Goal: Task Accomplishment & Management: Use online tool/utility

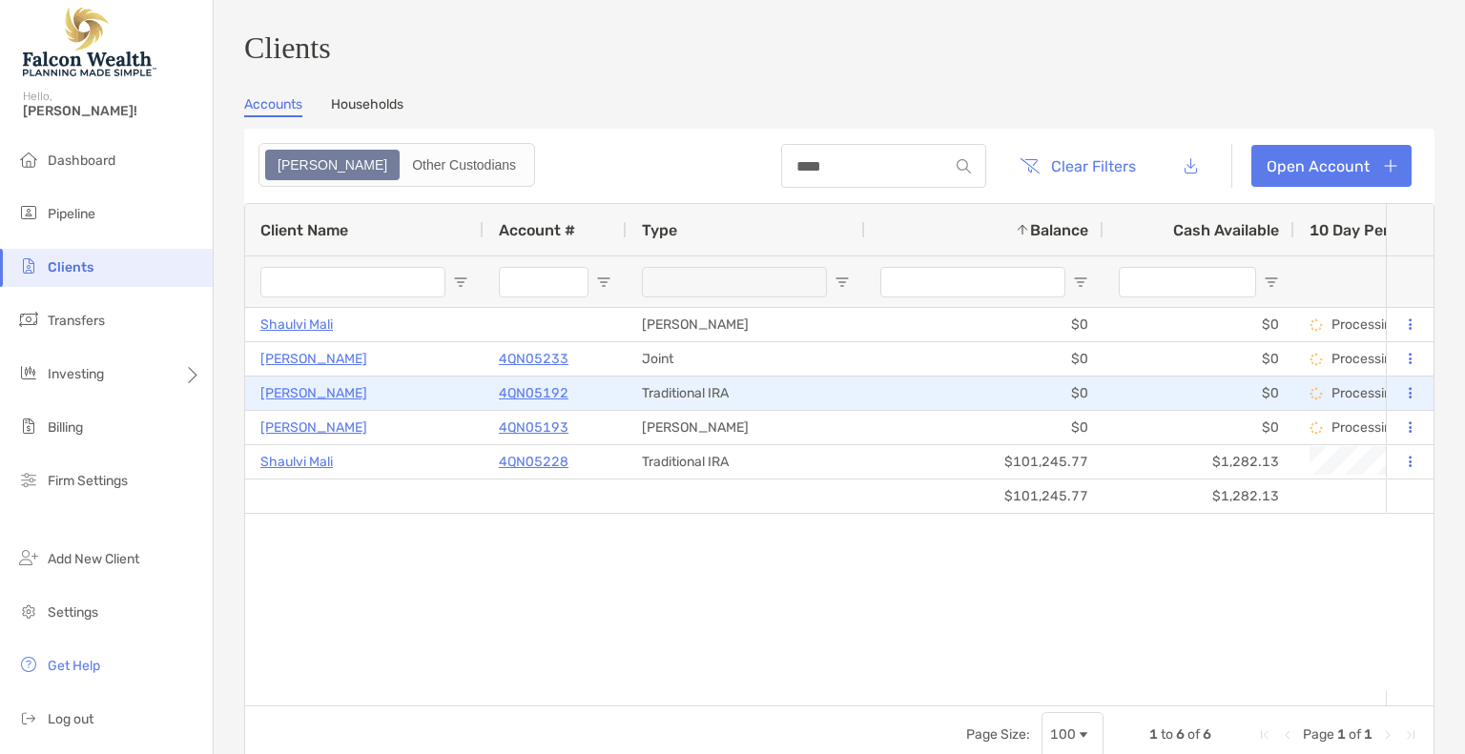
scroll to position [64, 0]
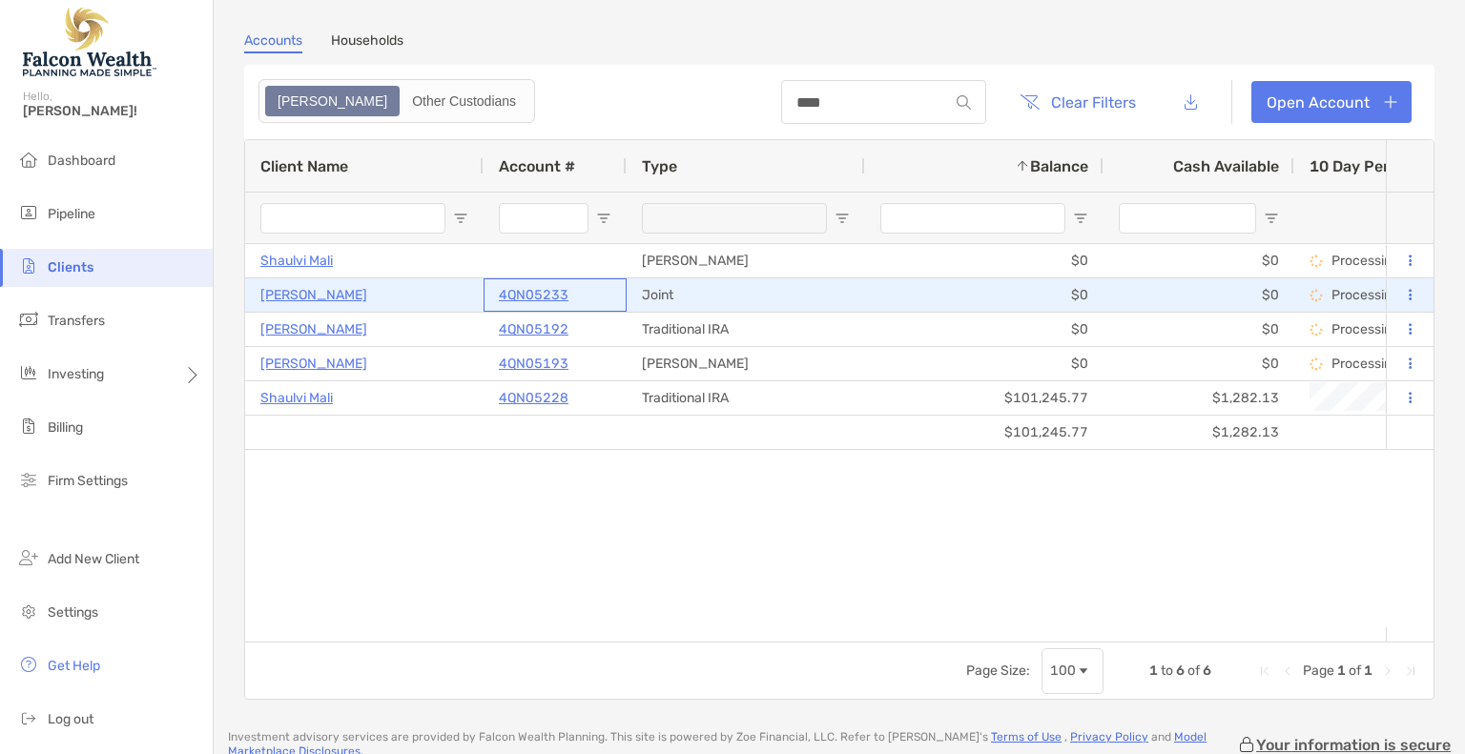
click at [547, 299] on p "4QN05233" at bounding box center [534, 295] width 70 height 24
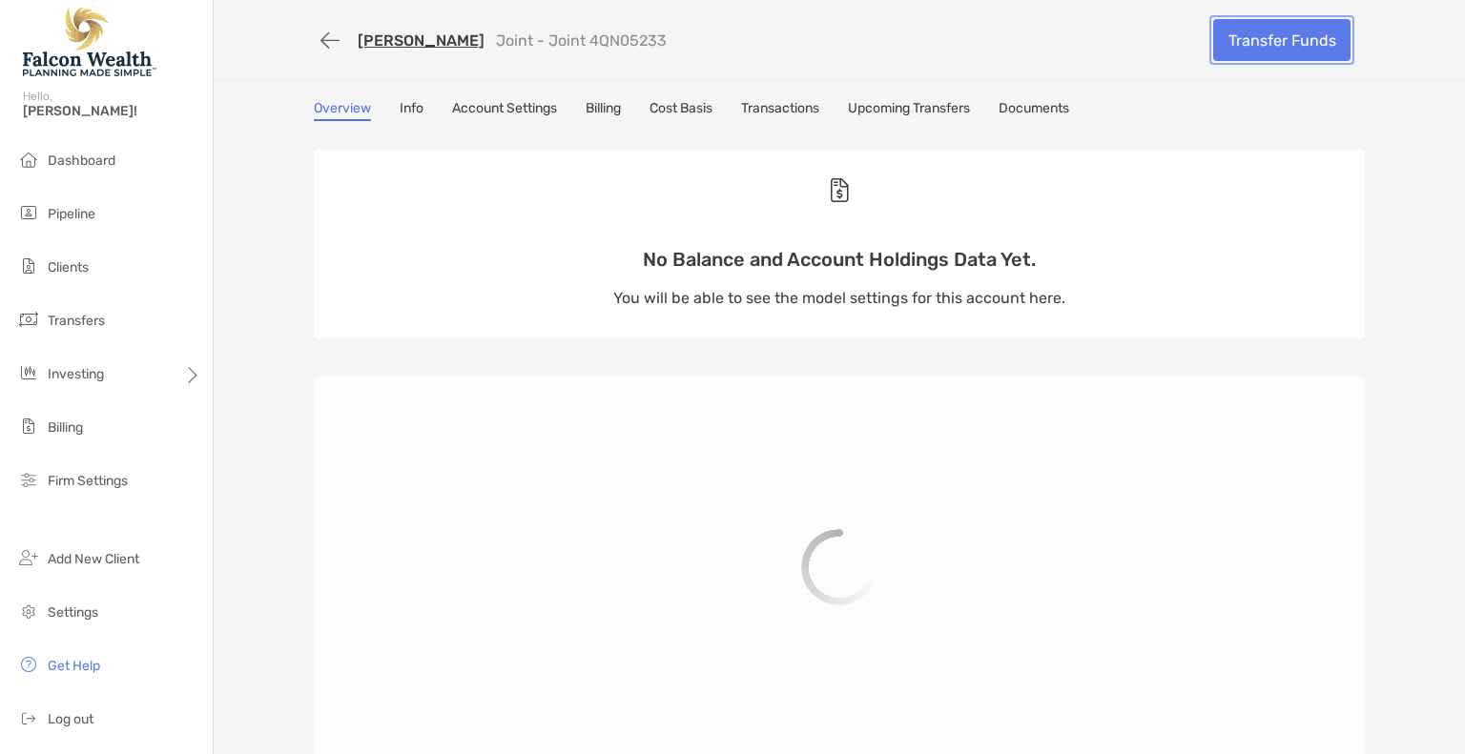
click at [1252, 31] on link "Transfer Funds" at bounding box center [1281, 40] width 137 height 42
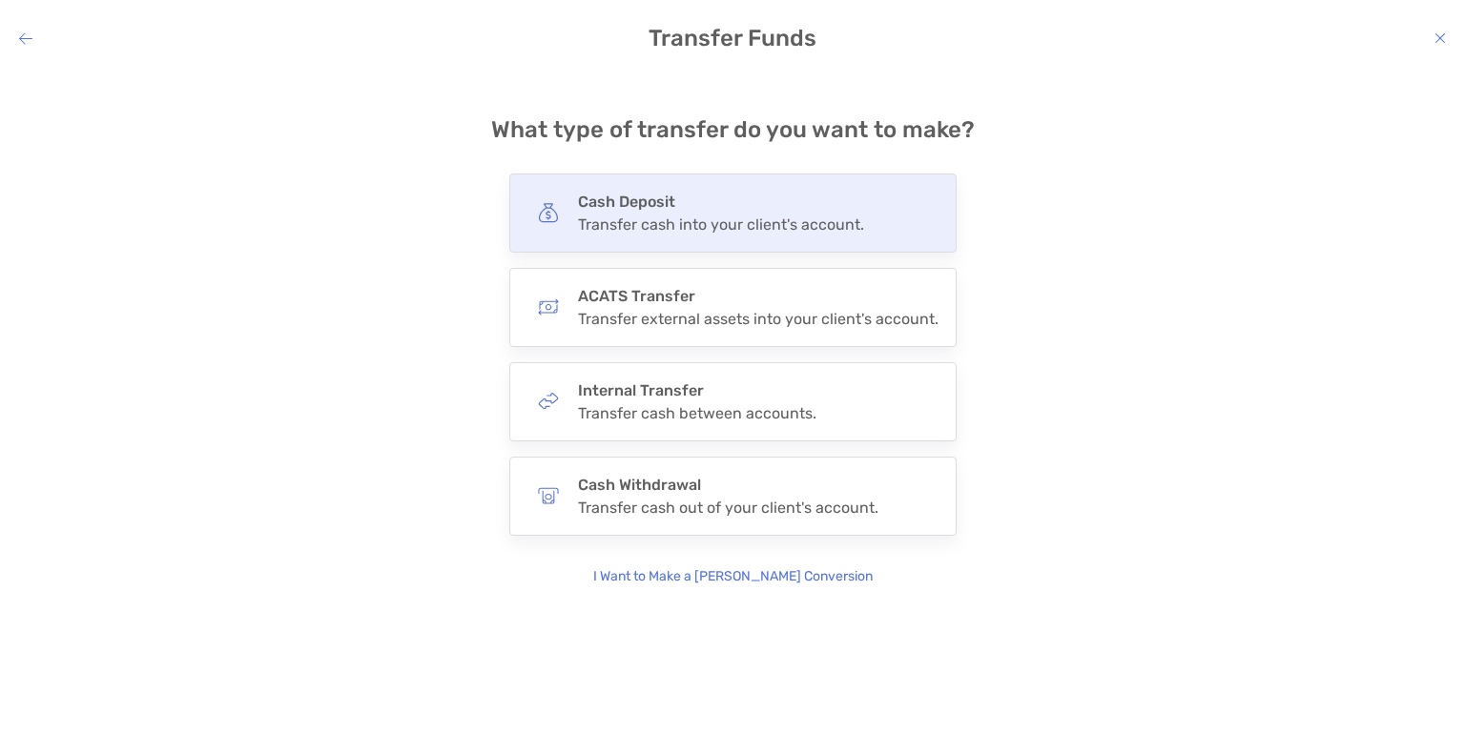
click at [852, 220] on div "Transfer cash into your client's account." at bounding box center [721, 225] width 286 height 18
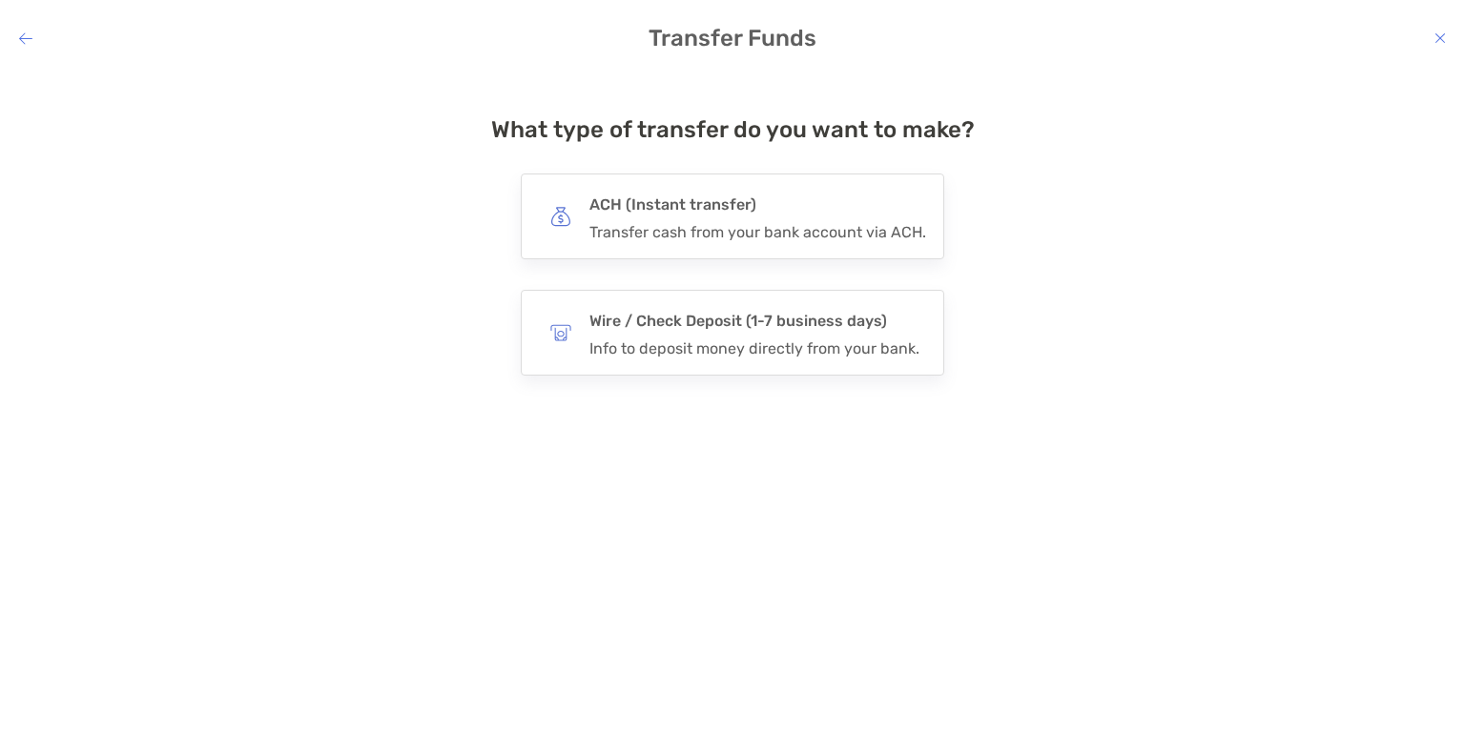
click at [852, 220] on div "ACH (Instant transfer) Transfer cash from your bank account via ACH." at bounding box center [757, 217] width 337 height 50
click at [0, 0] on input "***" at bounding box center [0, 0] width 0 height 0
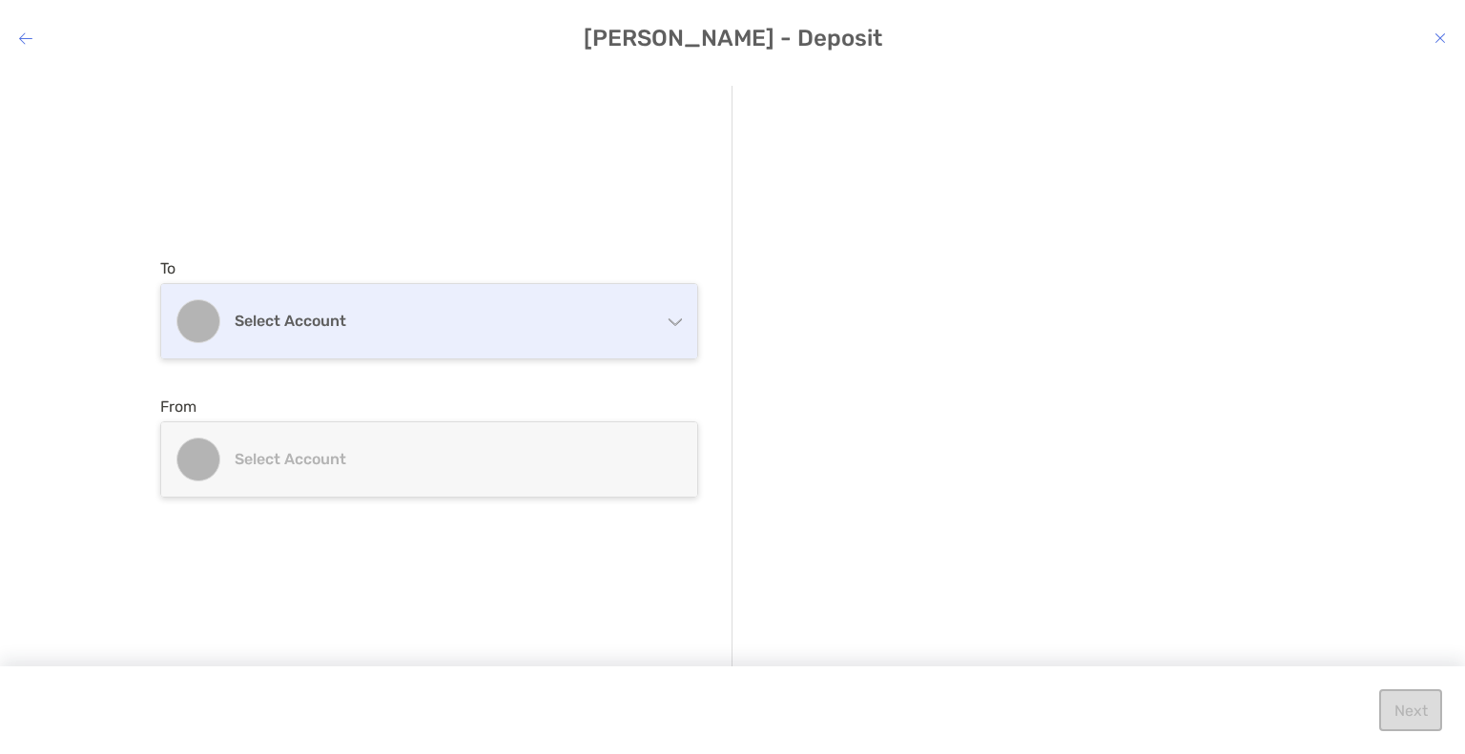
click at [588, 333] on div "Select account" at bounding box center [429, 321] width 536 height 74
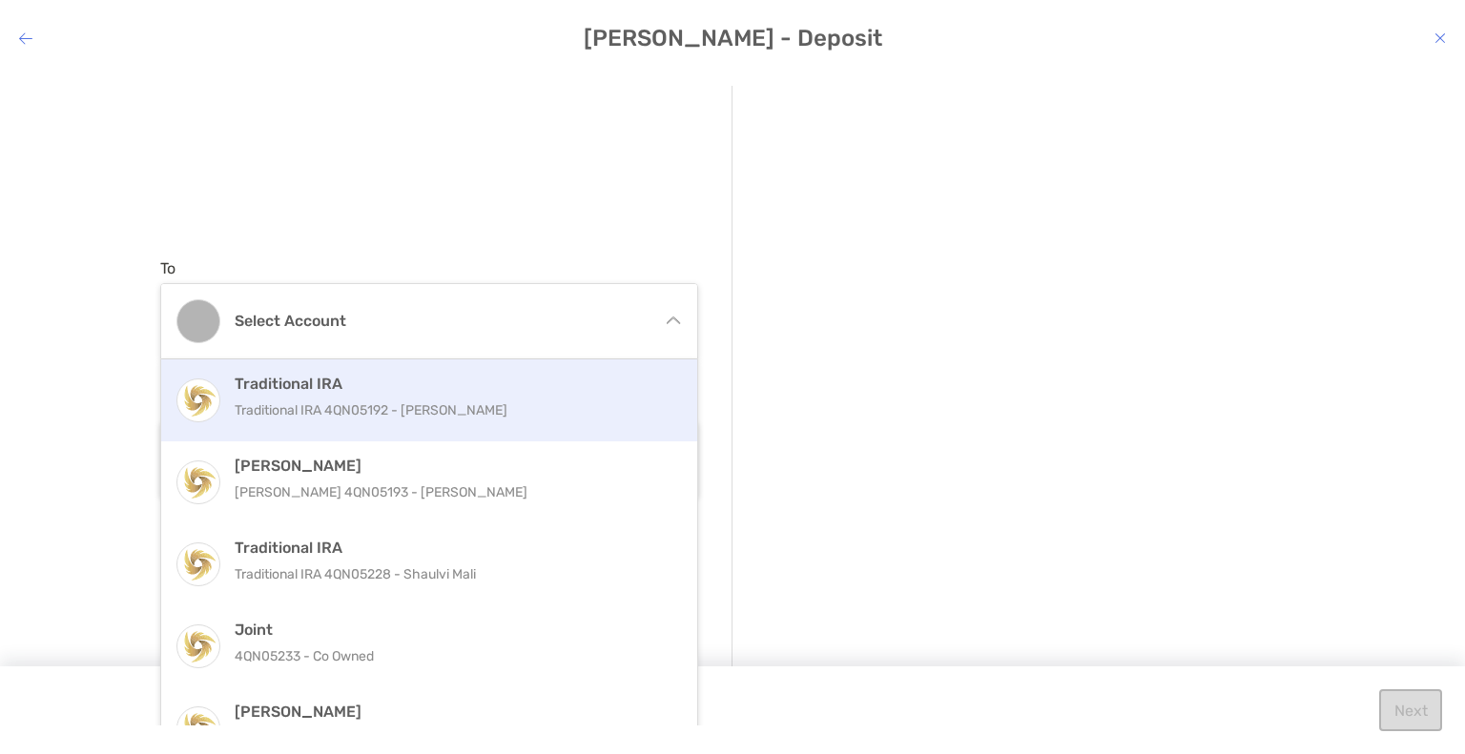
scroll to position [38, 0]
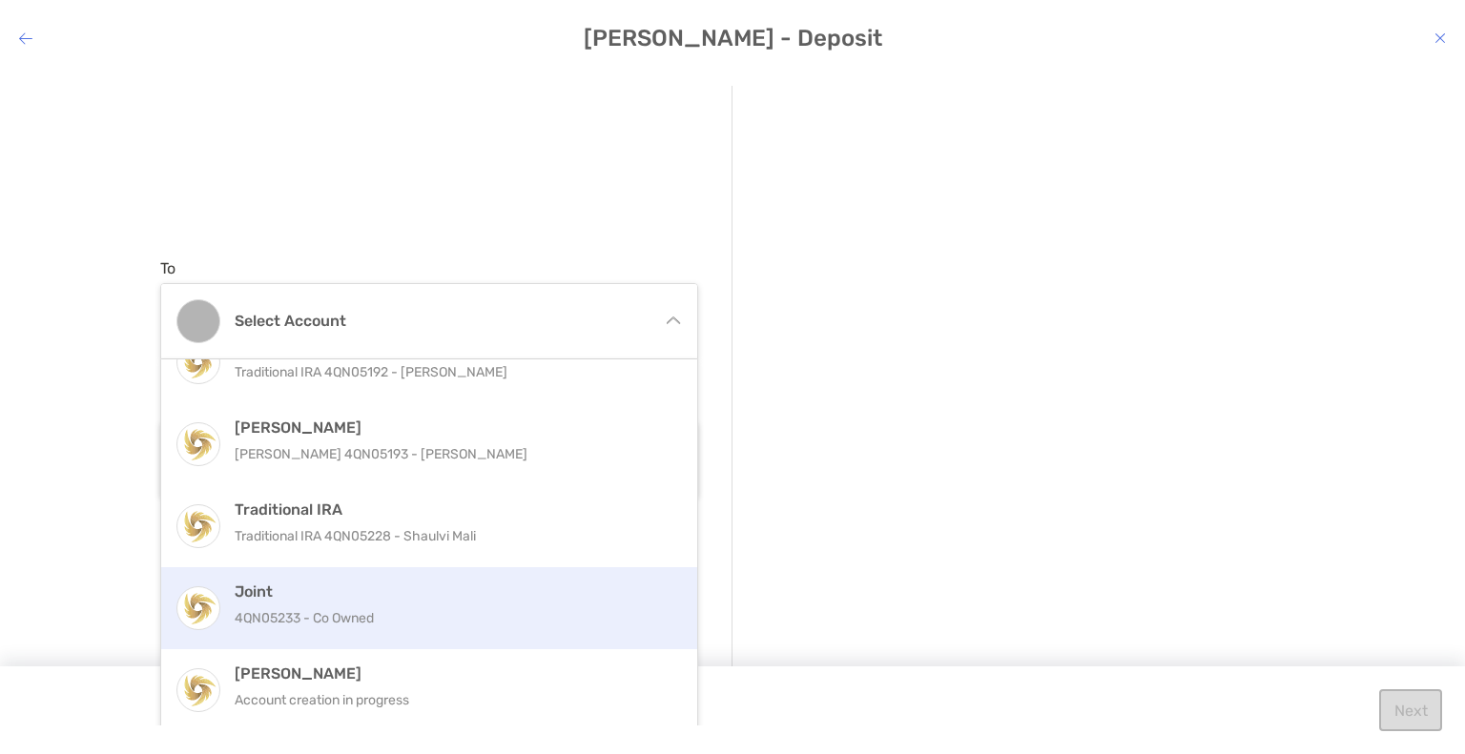
click at [360, 608] on p "4QN05233 - Co Owned" at bounding box center [450, 618] width 430 height 24
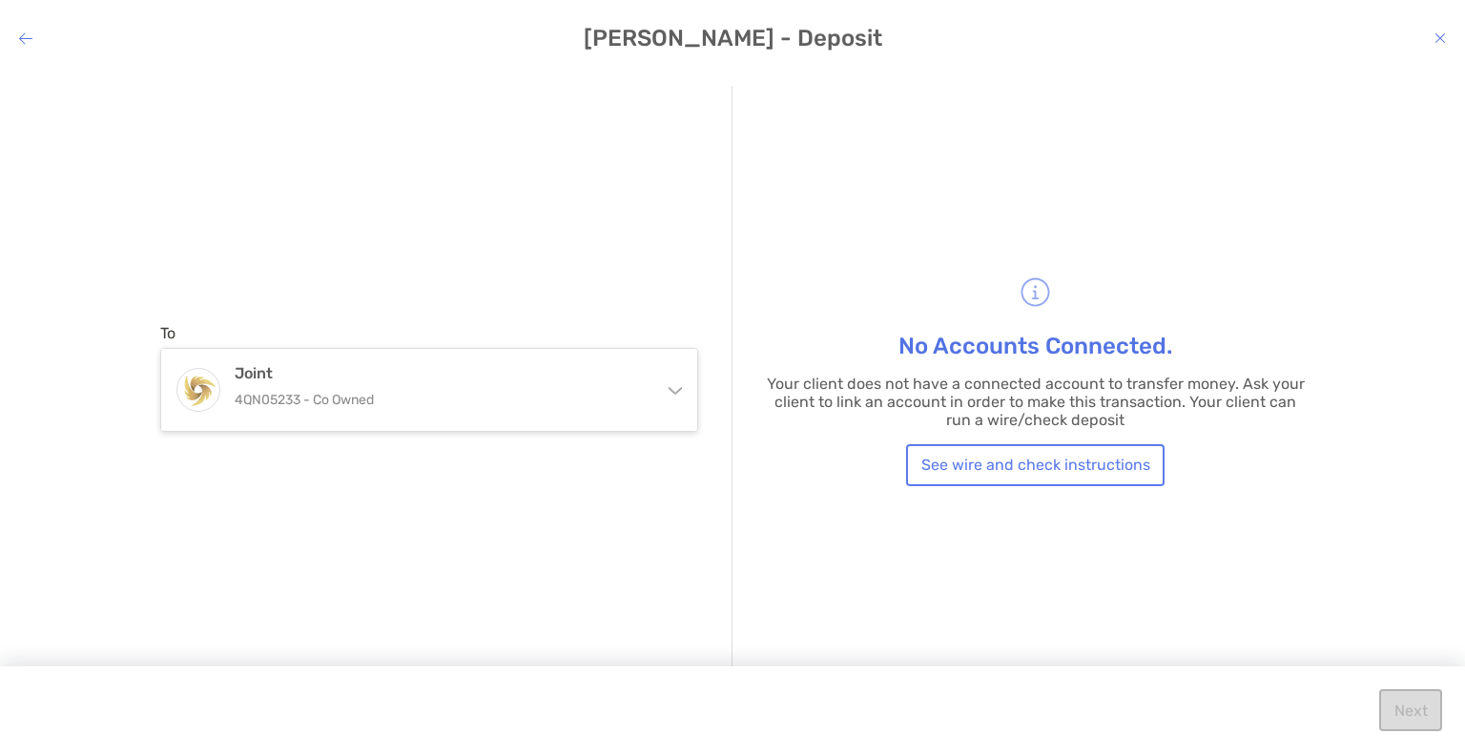
click at [24, 36] on icon "modal" at bounding box center [25, 38] width 13 height 15
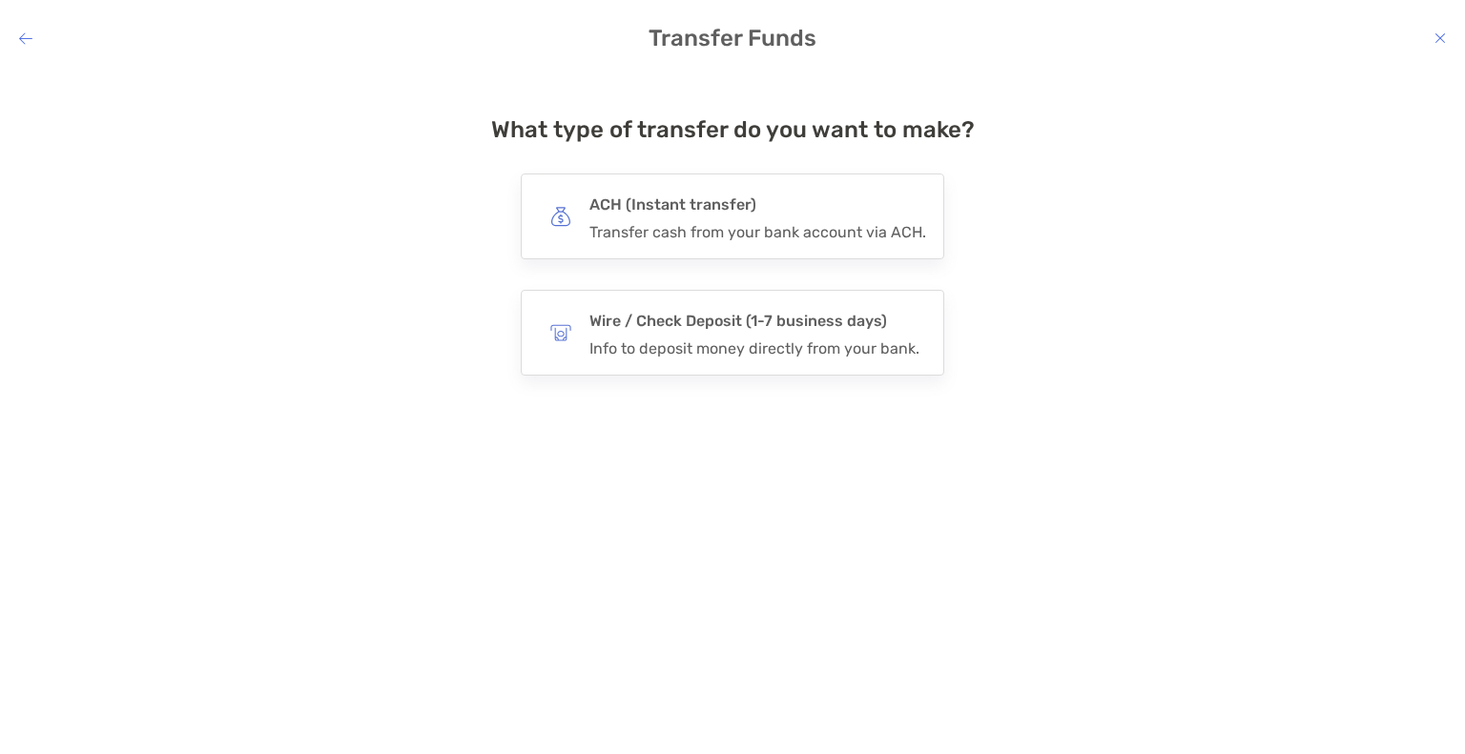
click at [24, 36] on icon "modal" at bounding box center [25, 38] width 13 height 15
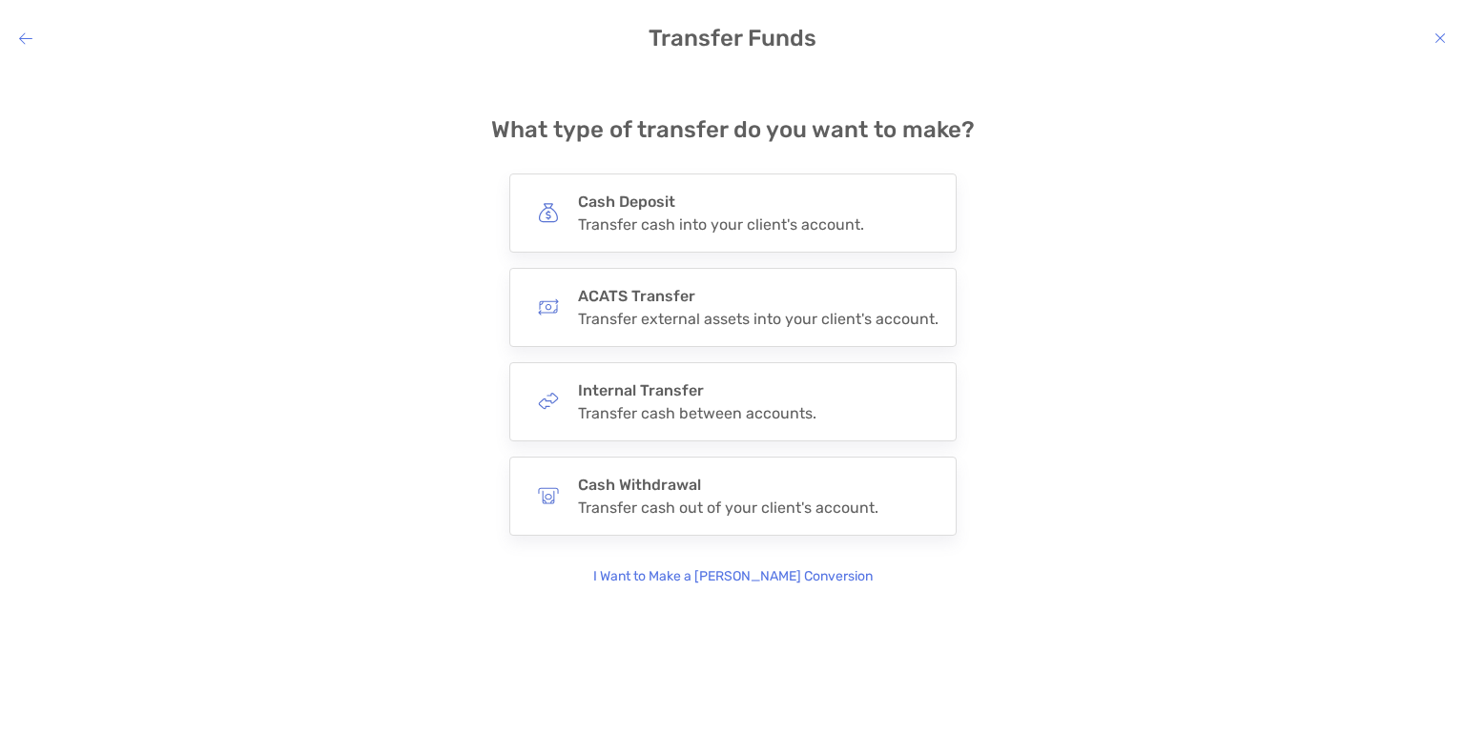
click at [24, 36] on icon "modal" at bounding box center [25, 38] width 13 height 15
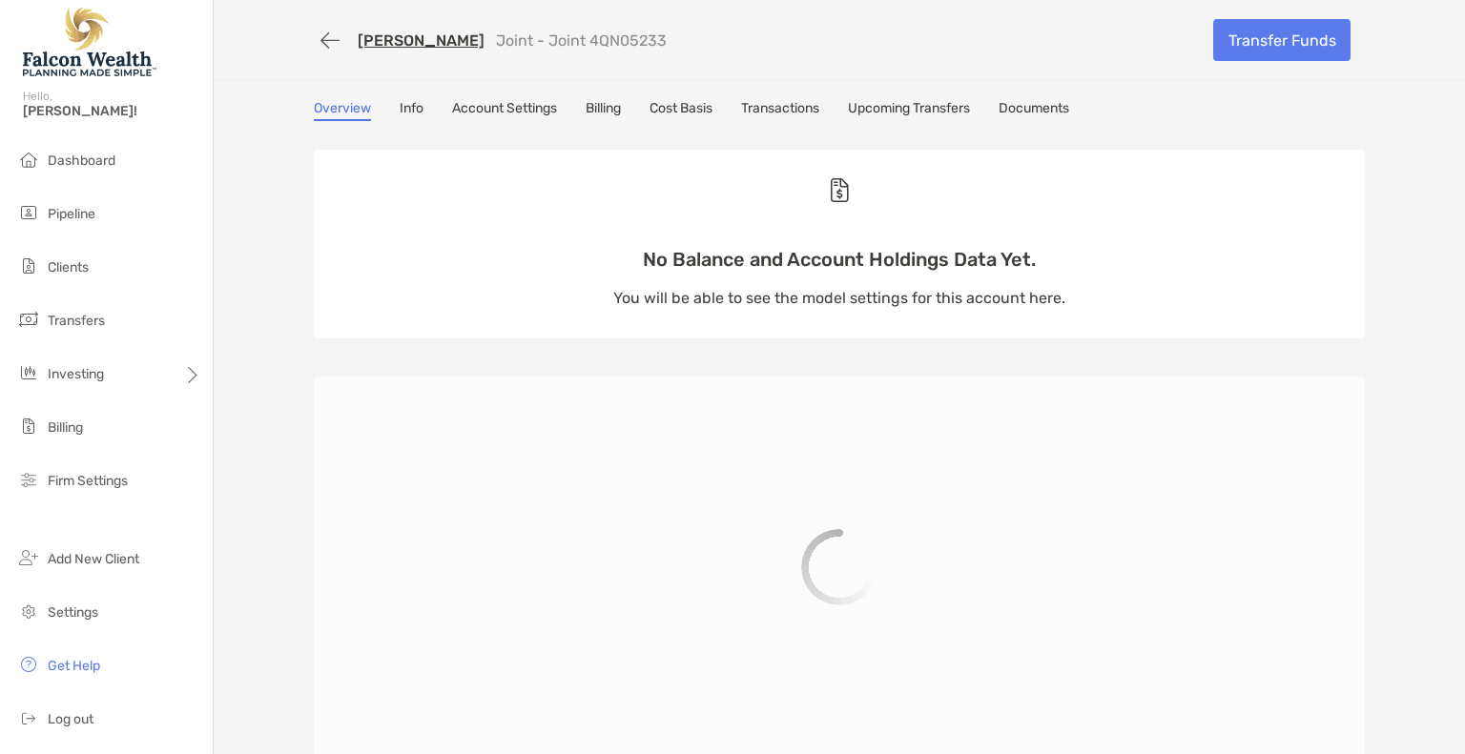
click at [403, 35] on link "[PERSON_NAME]" at bounding box center [421, 40] width 127 height 18
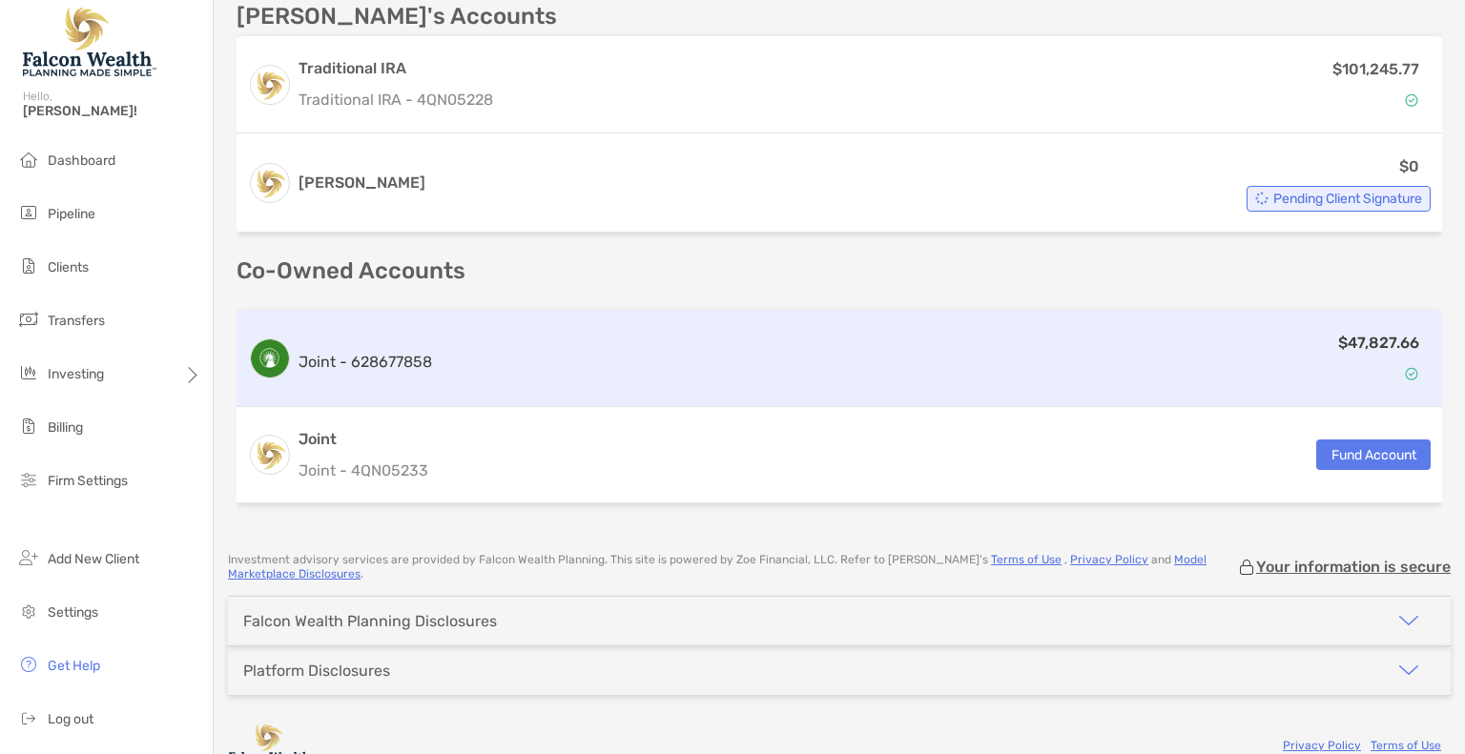
scroll to position [1122, 0]
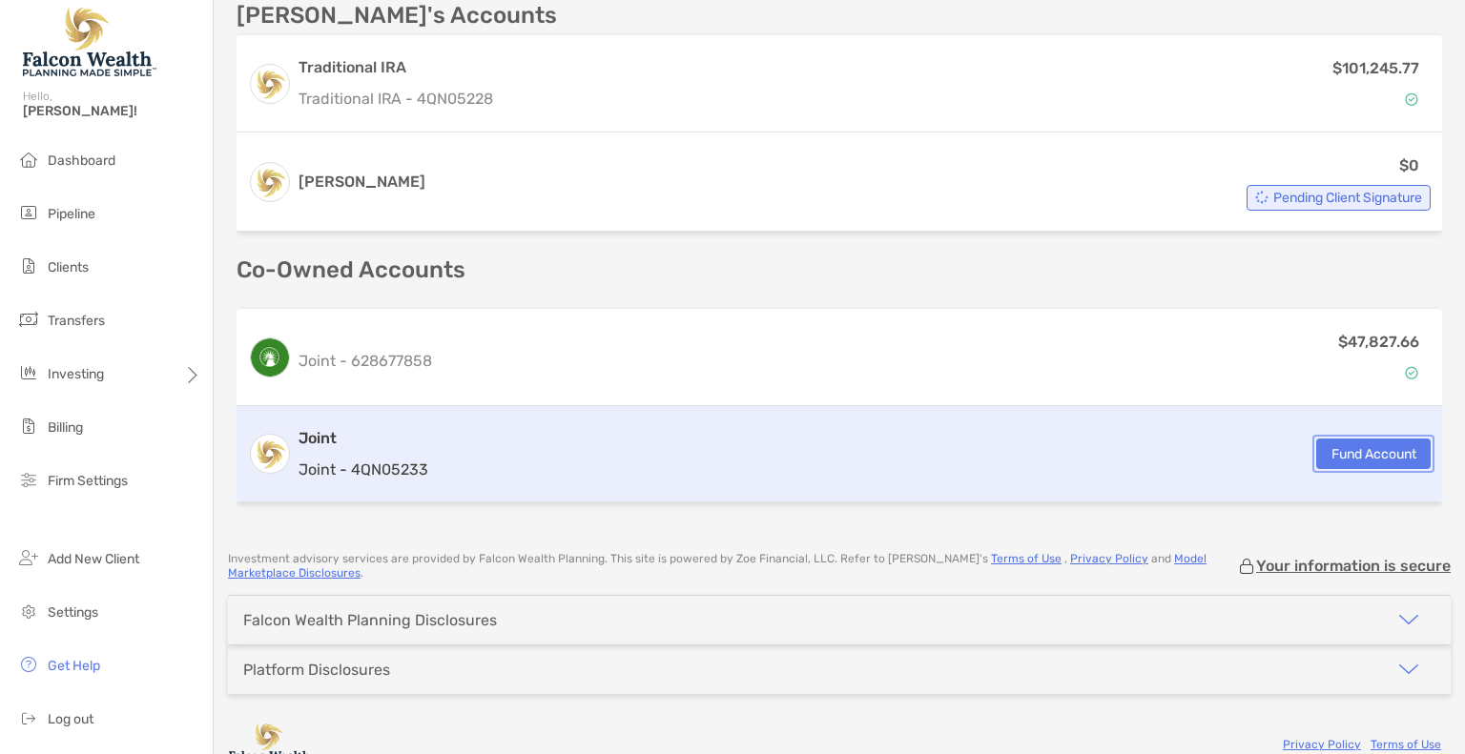
click at [1340, 449] on button "Fund Account" at bounding box center [1373, 454] width 114 height 31
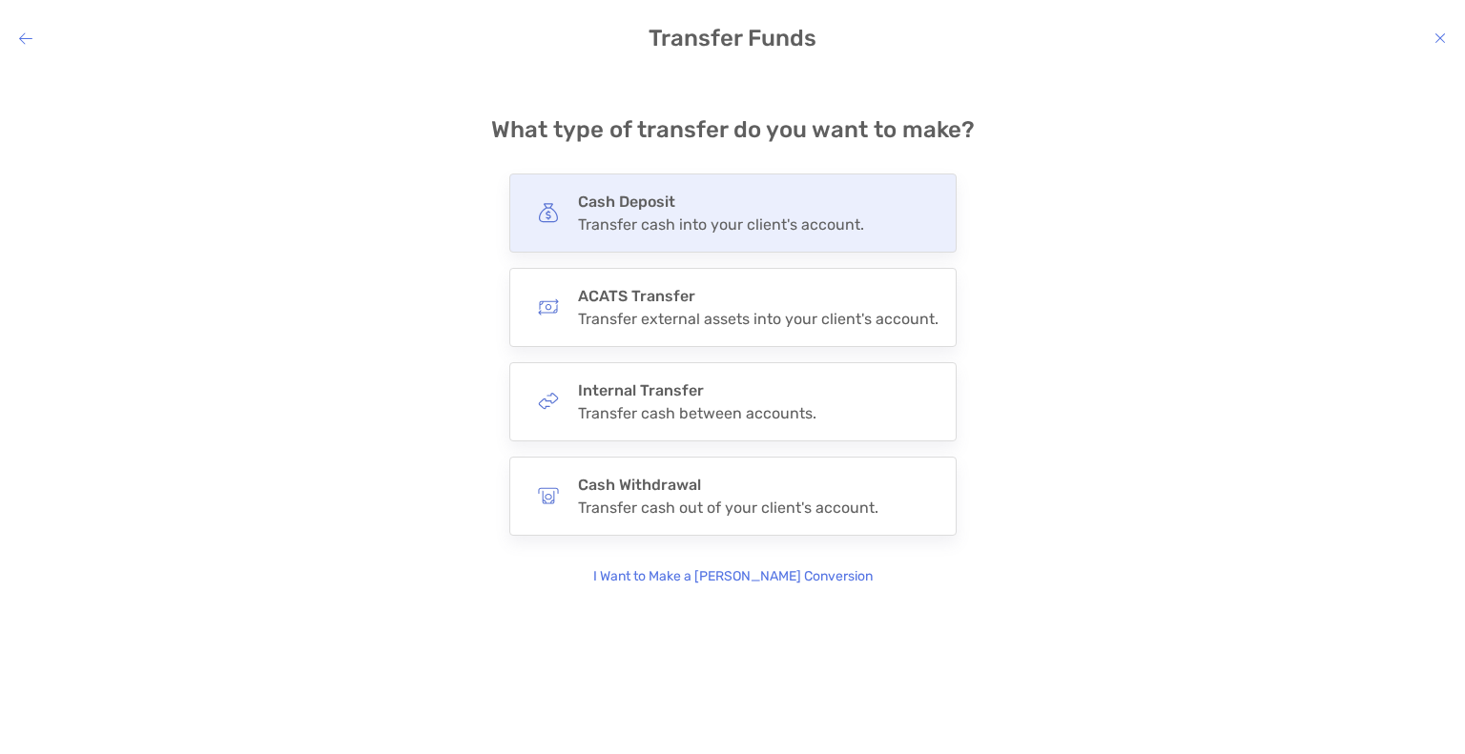
click at [743, 194] on h4 "Cash Deposit" at bounding box center [721, 202] width 286 height 18
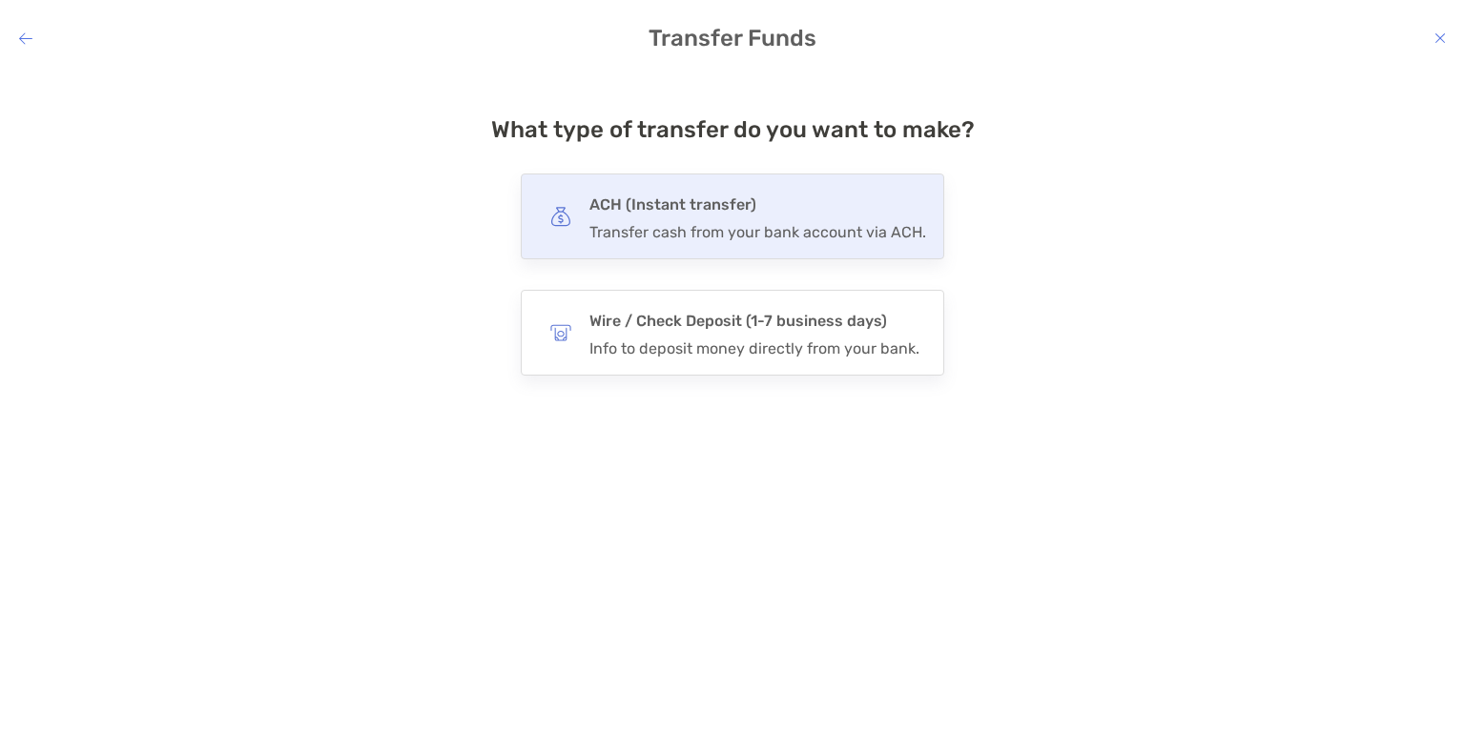
click at [652, 223] on div "Transfer cash from your bank account via ACH." at bounding box center [757, 232] width 337 height 18
click at [0, 0] on input "***" at bounding box center [0, 0] width 0 height 0
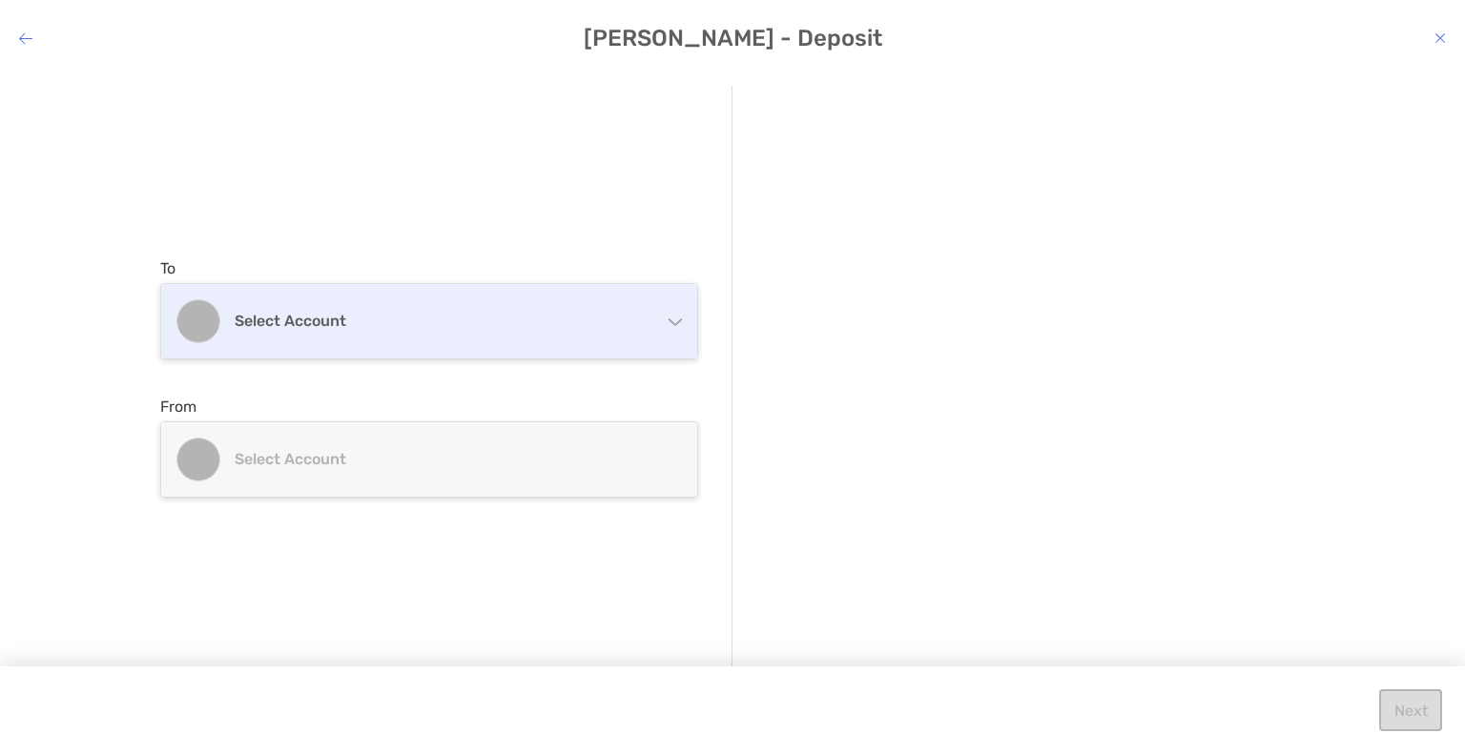
click at [534, 331] on div "Select account" at bounding box center [429, 321] width 536 height 74
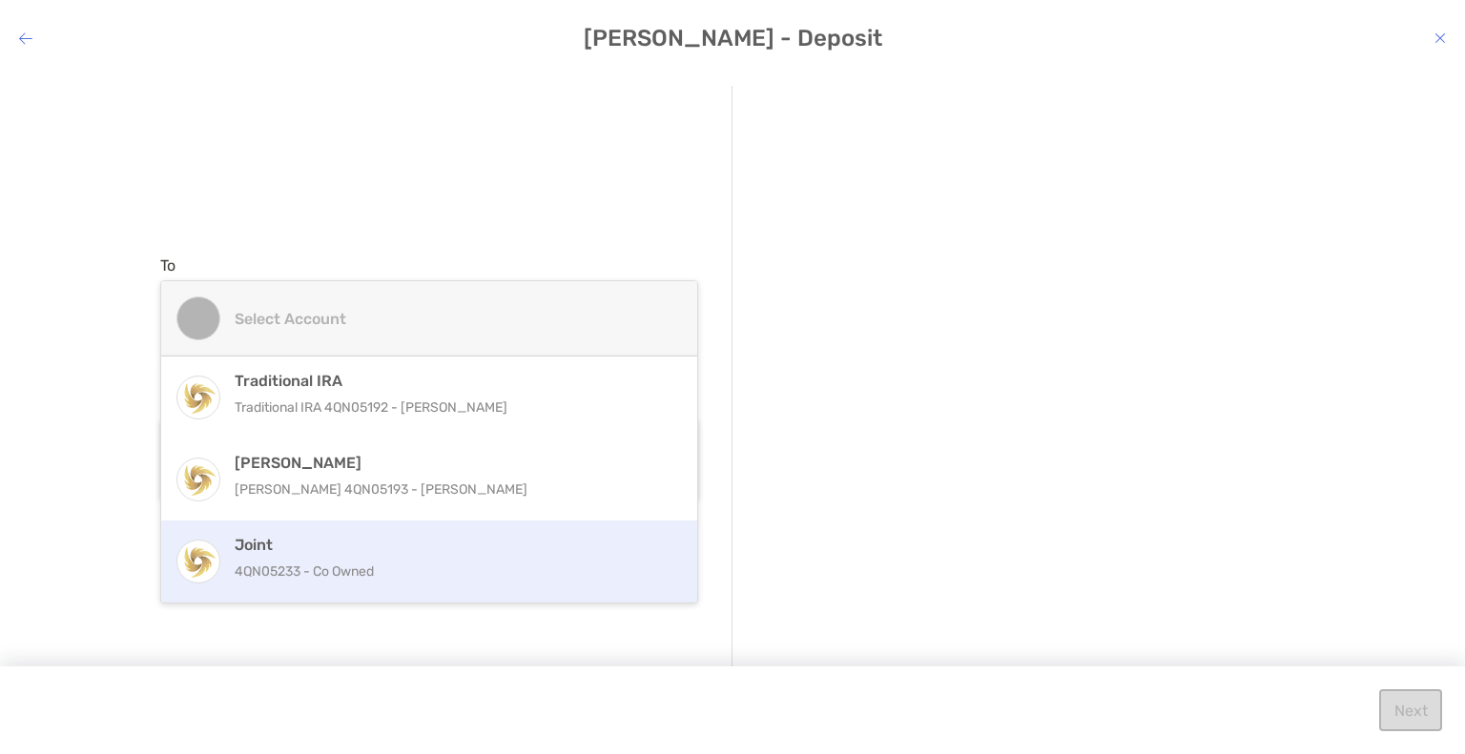
click at [331, 564] on p "4QN05233 - Co Owned" at bounding box center [450, 572] width 430 height 24
